Goal: Task Accomplishment & Management: Manage account settings

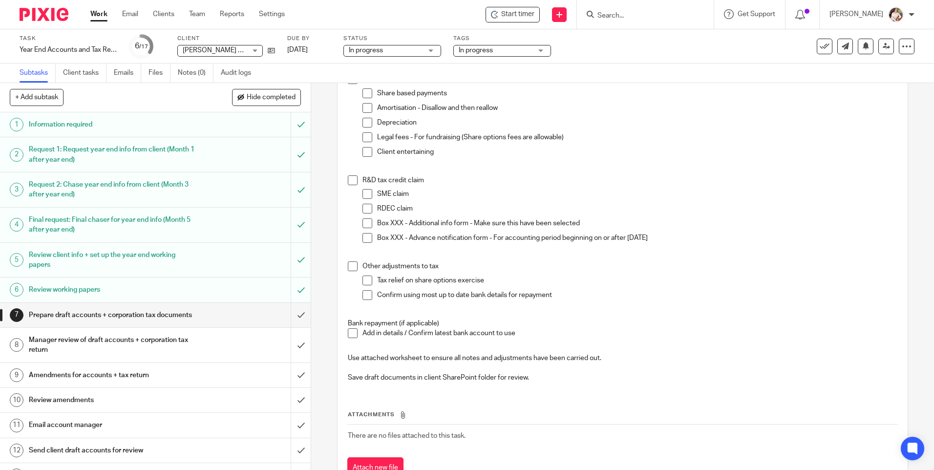
scroll to position [342, 0]
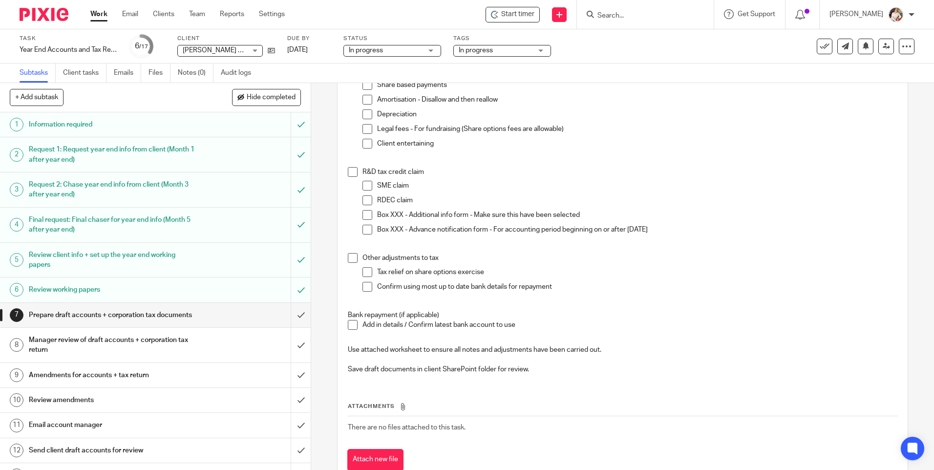
click at [60, 353] on h1 "Manager review of draft accounts + corporation tax return" at bounding box center [113, 344] width 168 height 25
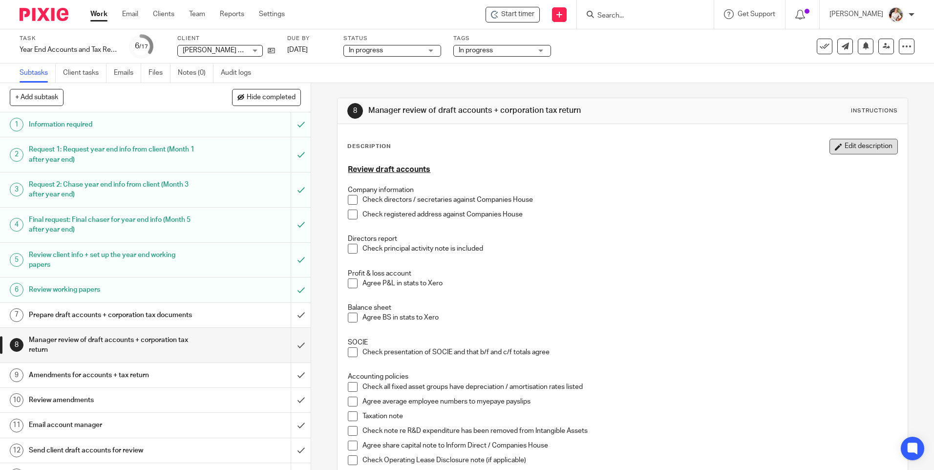
click at [838, 146] on button "Edit description" at bounding box center [863, 147] width 68 height 16
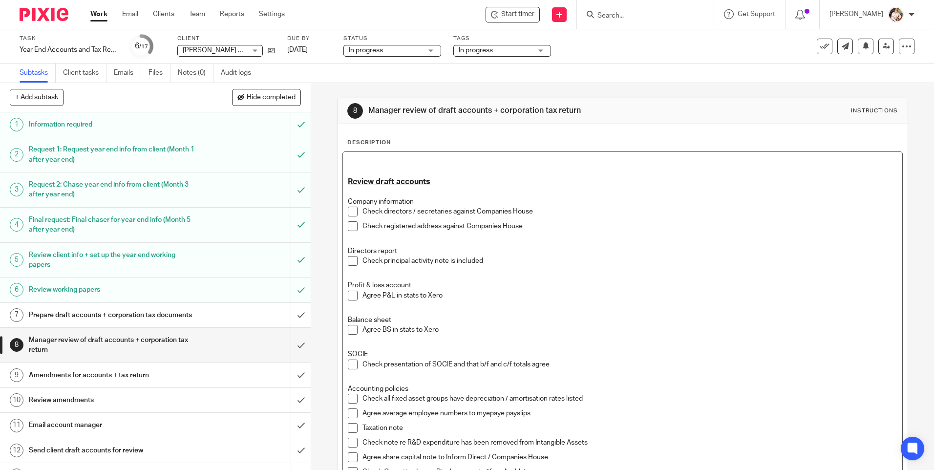
click at [375, 158] on p at bounding box center [622, 162] width 549 height 10
drag, startPoint x: 352, startPoint y: 163, endPoint x: 340, endPoint y: 163, distance: 11.7
drag, startPoint x: 578, startPoint y: 163, endPoint x: 335, endPoint y: 168, distance: 243.2
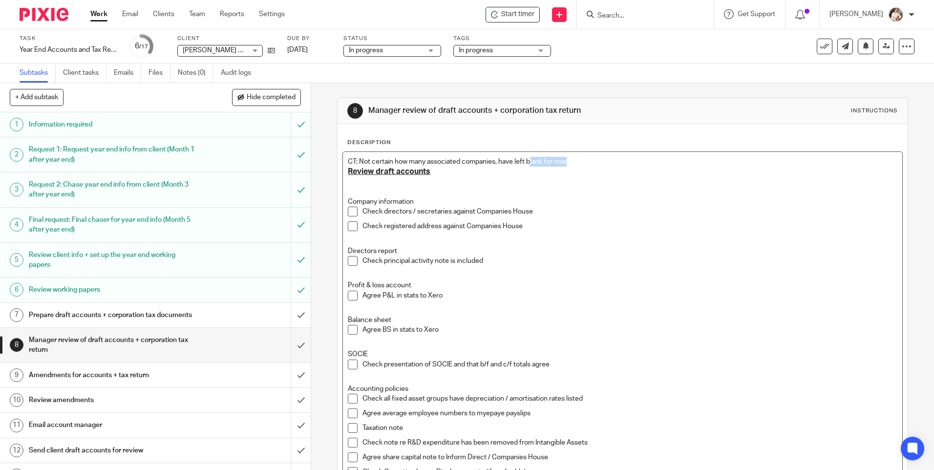
drag, startPoint x: 582, startPoint y: 161, endPoint x: 486, endPoint y: 164, distance: 96.7
click at [525, 161] on p "CT: Not certain how many associated companies, have left blank for now" at bounding box center [622, 162] width 549 height 10
click at [348, 185] on p at bounding box center [622, 182] width 549 height 10
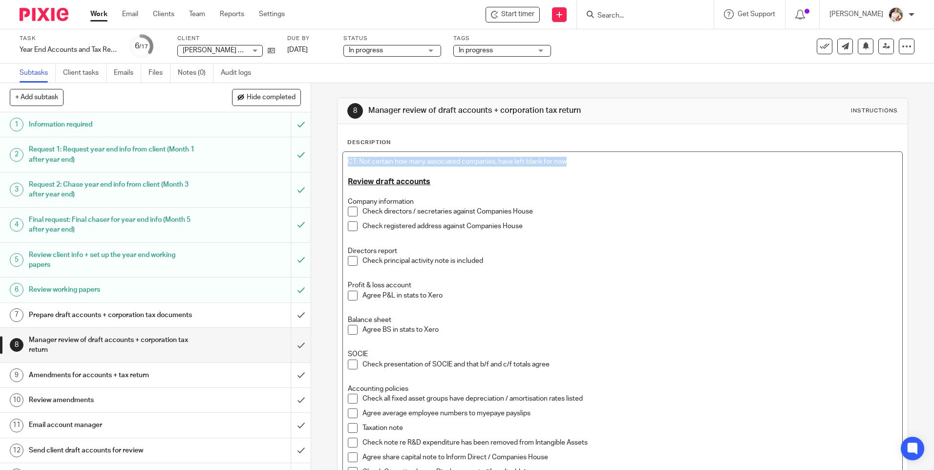
drag, startPoint x: 515, startPoint y: 160, endPoint x: 342, endPoint y: 160, distance: 172.4
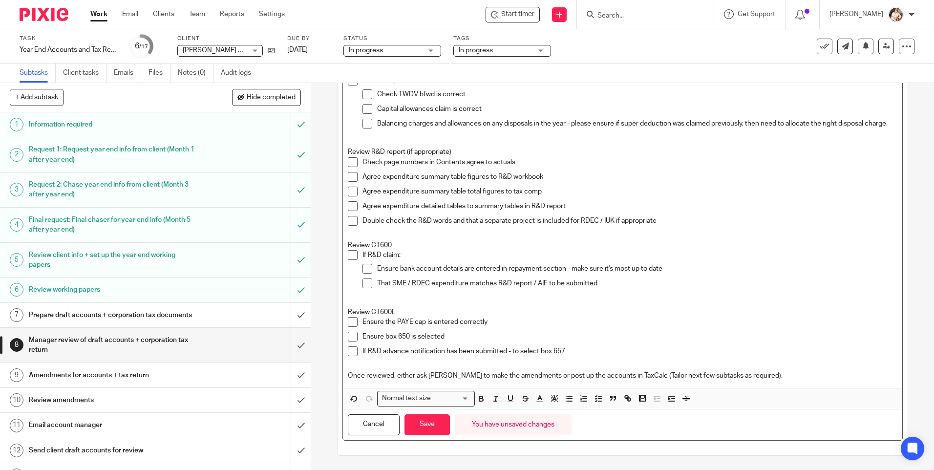
scroll to position [643, 0]
click at [552, 393] on button "button" at bounding box center [554, 398] width 12 height 12
click at [559, 410] on li "color:#FCDC00" at bounding box center [561, 410] width 7 height 7
click at [433, 427] on button "Save" at bounding box center [426, 424] width 45 height 21
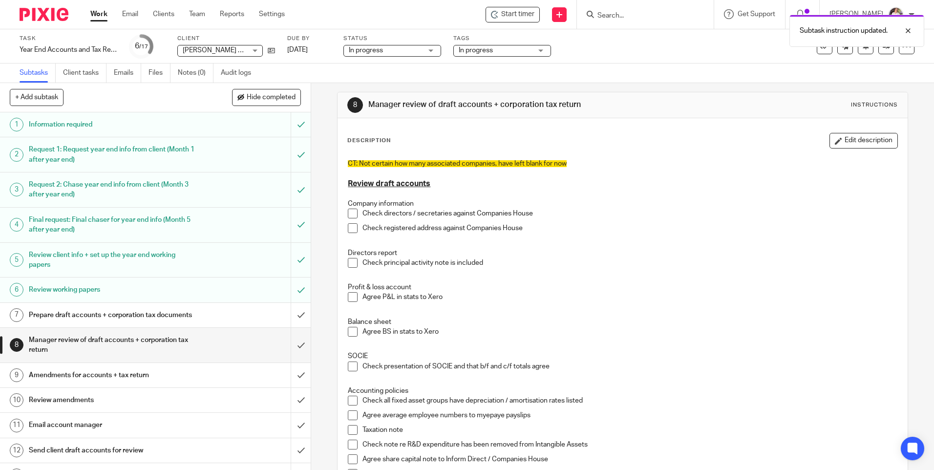
scroll to position [0, 0]
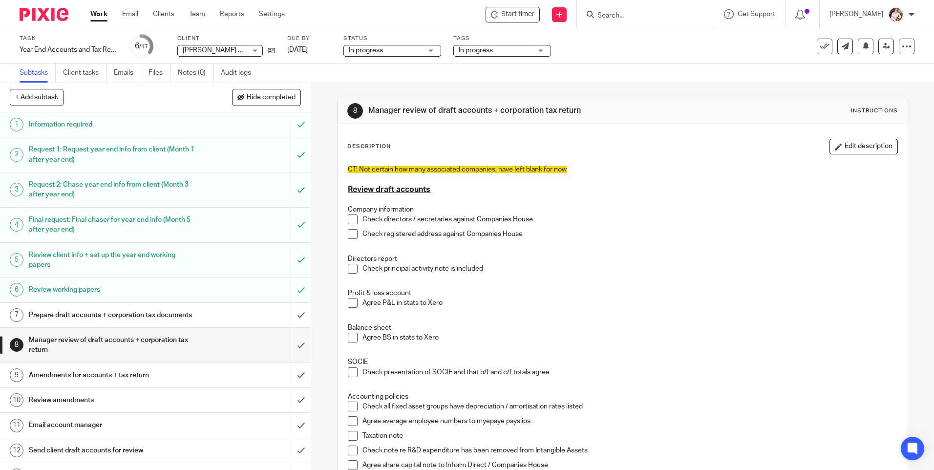
click at [576, 166] on p "CT: Not certain how many associated companies, have left blank for now" at bounding box center [622, 170] width 549 height 10
click at [102, 322] on h1 "Prepare draft accounts + corporation tax documents" at bounding box center [113, 315] width 168 height 15
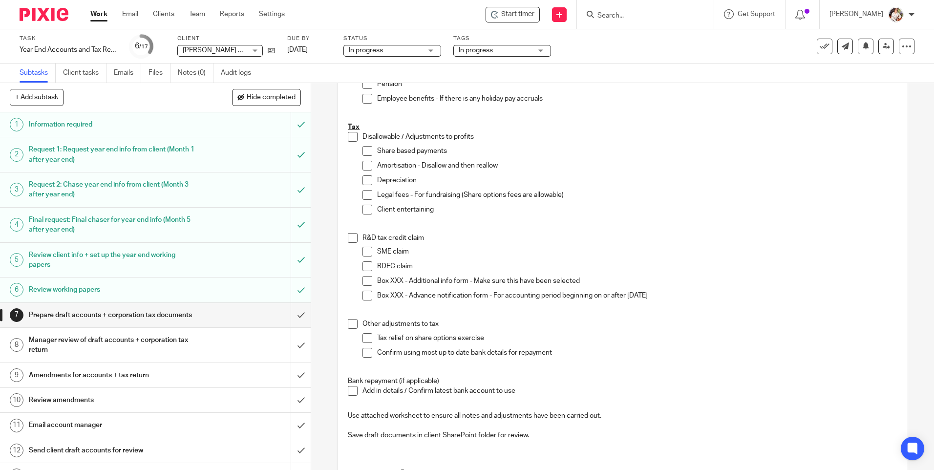
scroll to position [293, 0]
